Goal: Task Accomplishment & Management: Use online tool/utility

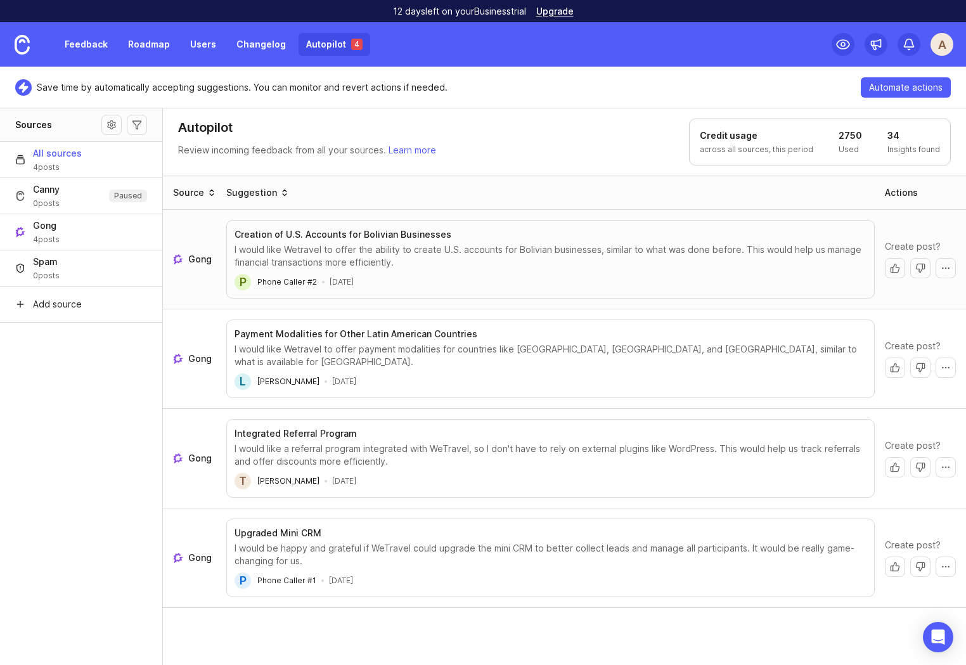
click at [525, 169] on header "Autopilot Review incoming feedback from all your sources. Learn more Credit usa…" at bounding box center [564, 142] width 803 height 68
click at [434, 626] on div "Source Suggestion Actions Gong Creation of U.S. Accounts for Bolivian Businesse…" at bounding box center [565, 421] width 804 height 491
click at [142, 42] on link "Roadmap" at bounding box center [148, 44] width 57 height 23
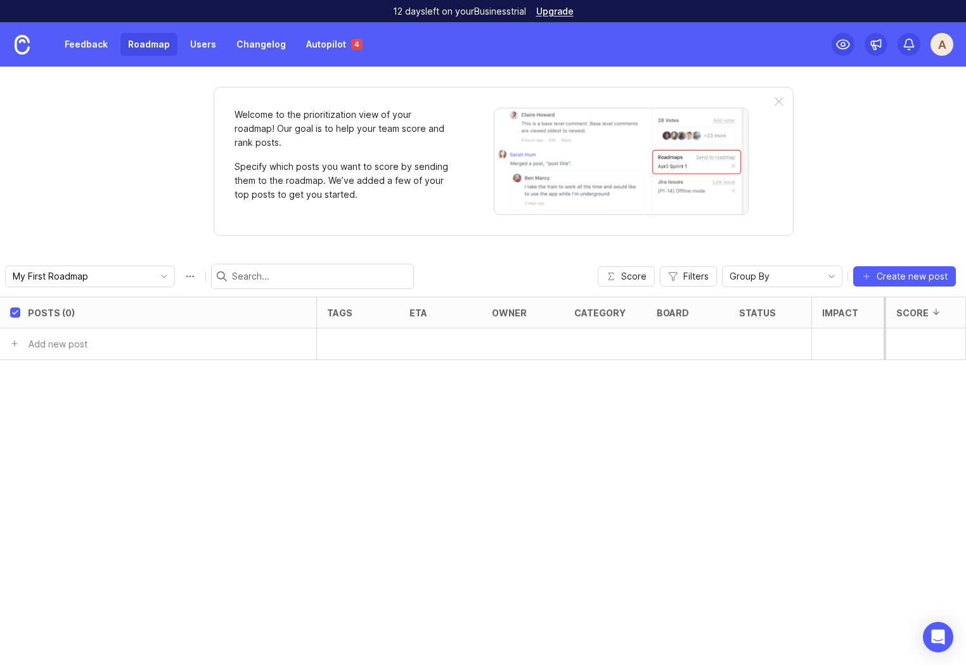
click at [77, 49] on link "Feedback" at bounding box center [86, 44] width 58 height 23
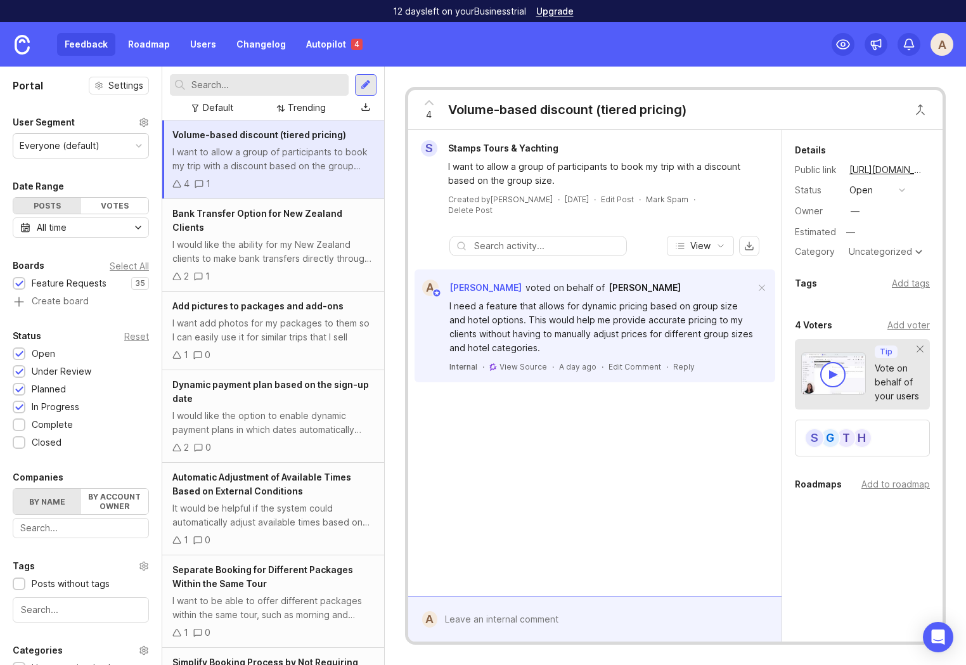
click at [327, 34] on link "Autopilot 4" at bounding box center [335, 44] width 72 height 23
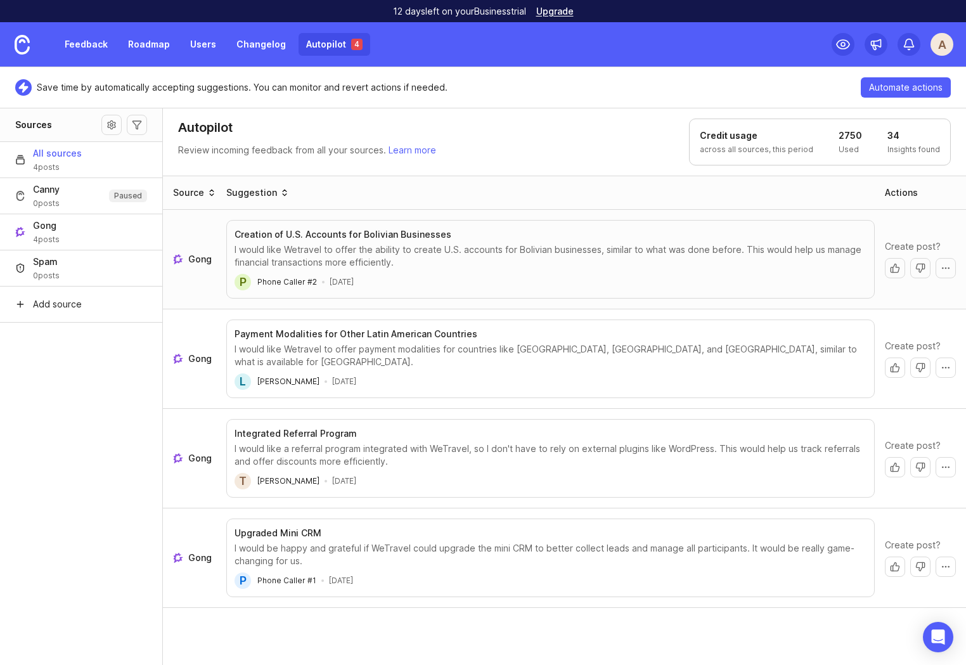
click at [197, 260] on span "Gong" at bounding box center [199, 259] width 23 height 13
click at [306, 51] on link "Autopilot 4" at bounding box center [335, 44] width 72 height 23
